Goal: Task Accomplishment & Management: Use online tool/utility

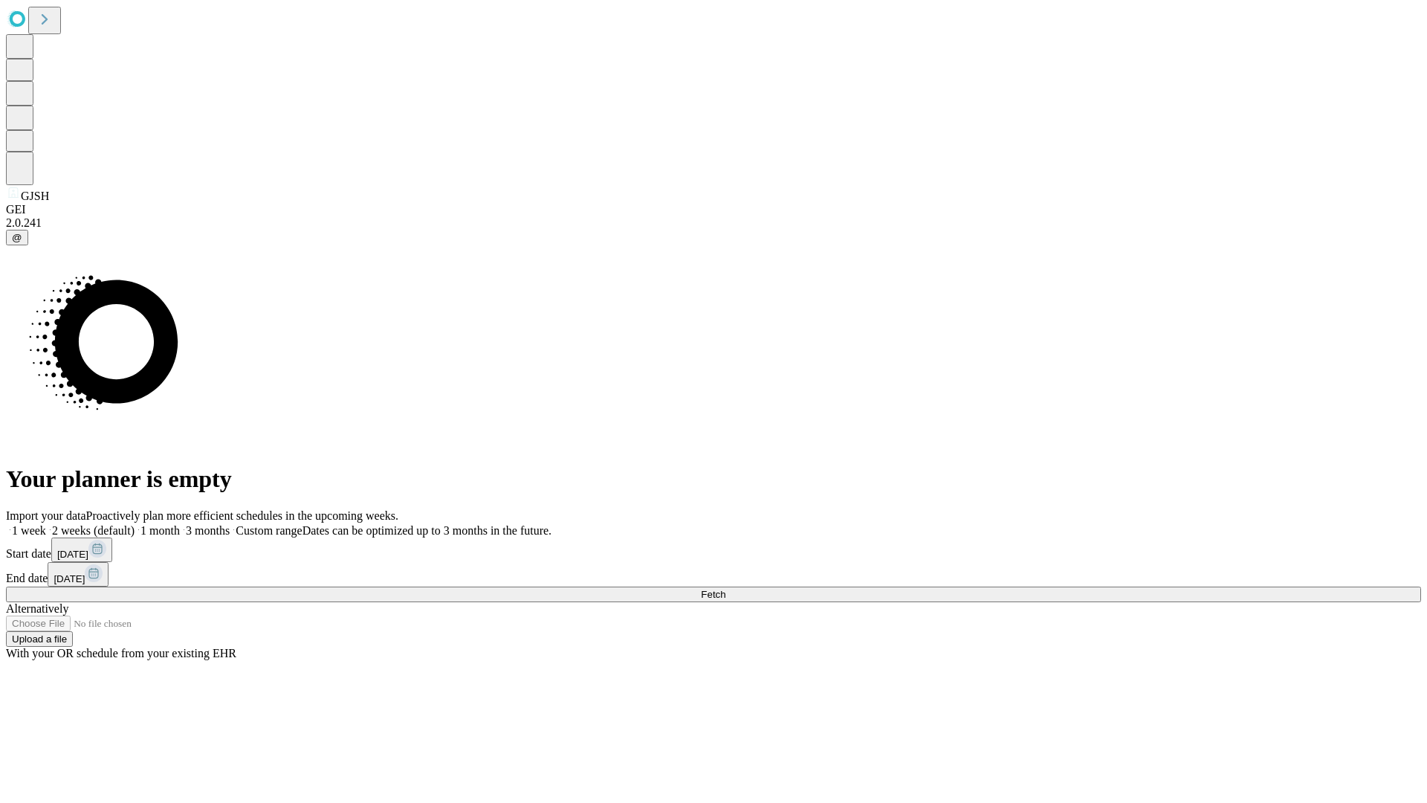
click at [725, 589] on span "Fetch" at bounding box center [713, 594] width 25 height 11
